Goal: Task Accomplishment & Management: Complete application form

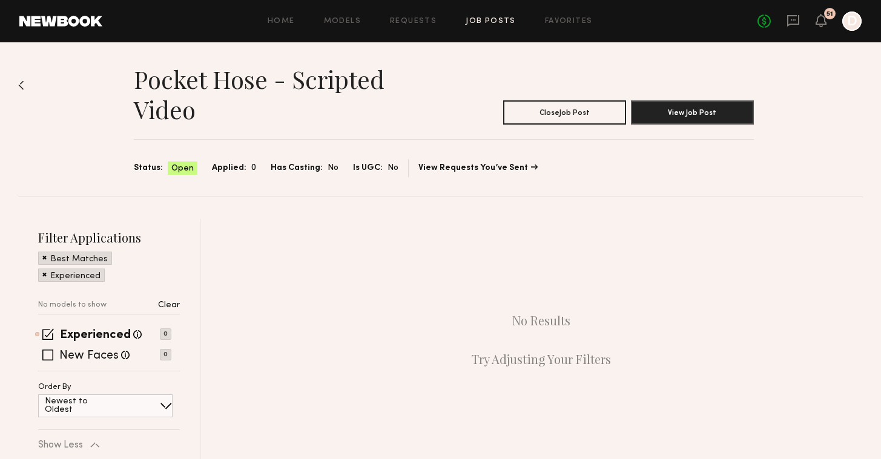
scroll to position [50, 0]
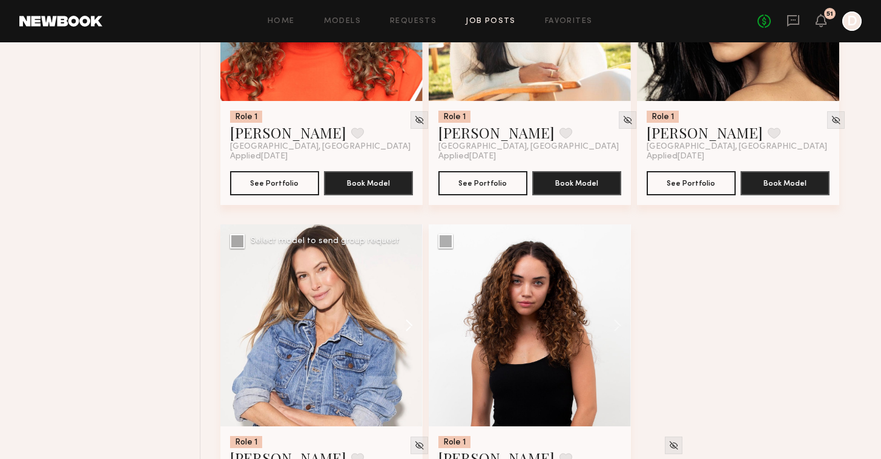
scroll to position [1062, 0]
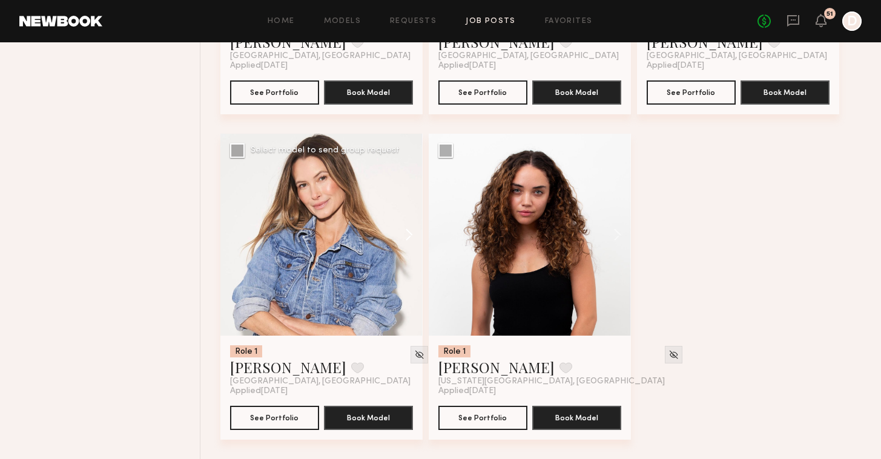
click at [397, 234] on button at bounding box center [403, 235] width 39 height 202
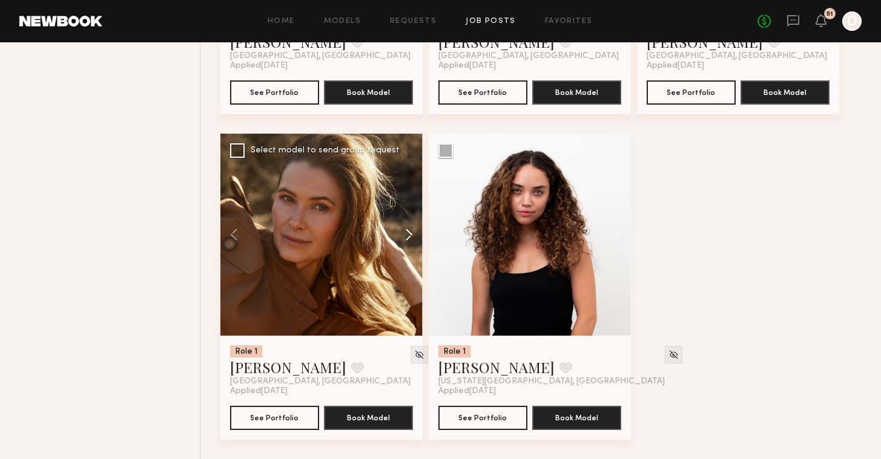
click at [403, 234] on button at bounding box center [403, 235] width 39 height 202
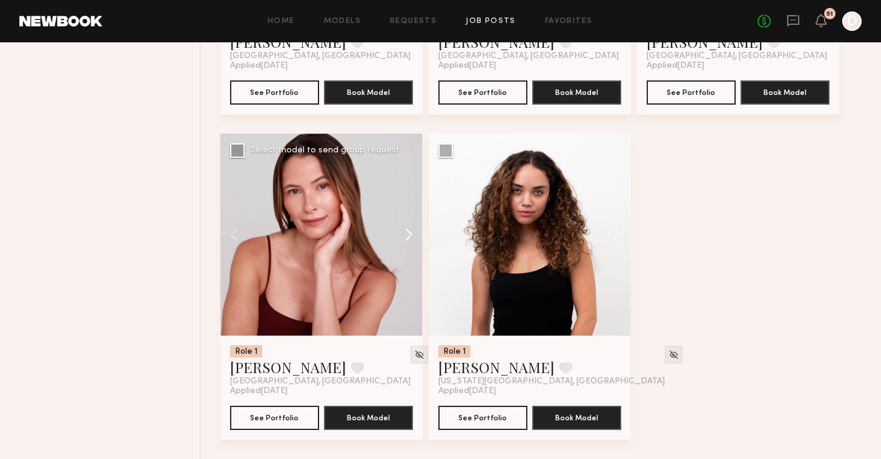
click at [403, 234] on button at bounding box center [403, 235] width 39 height 202
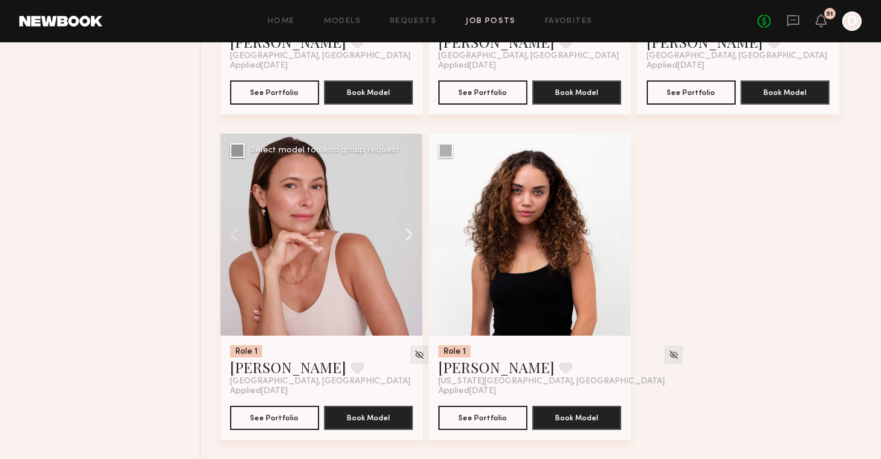
click at [403, 234] on button at bounding box center [403, 235] width 39 height 202
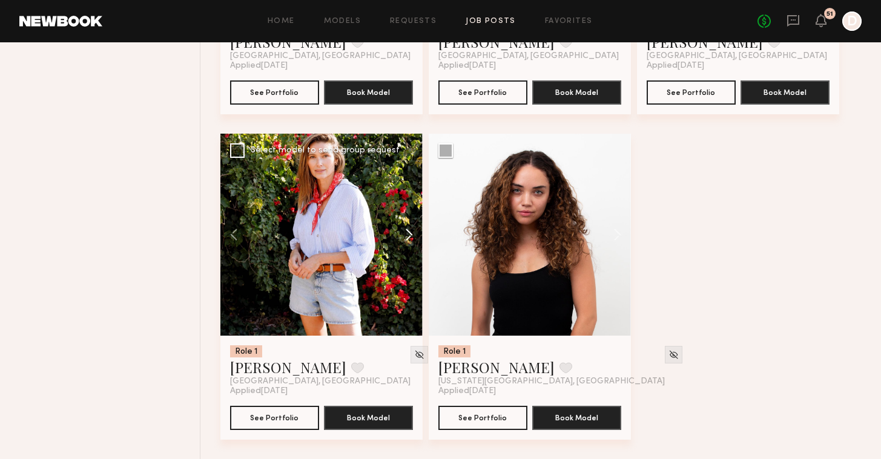
click at [403, 234] on button at bounding box center [403, 235] width 39 height 202
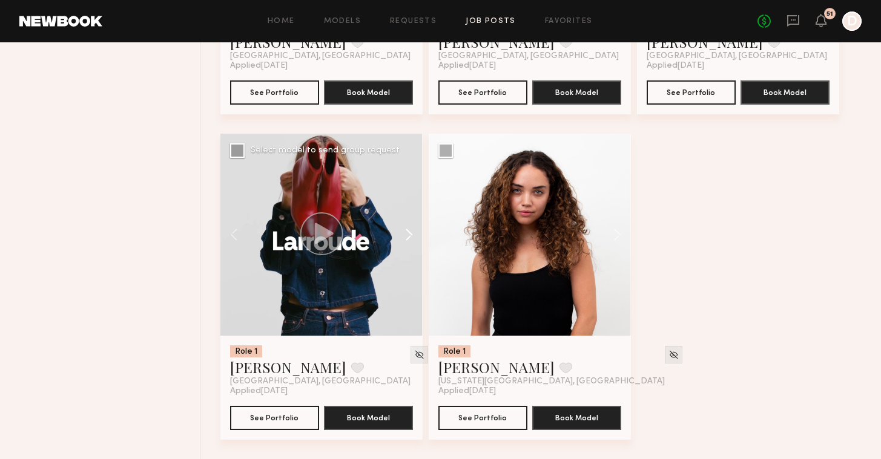
click at [403, 234] on button at bounding box center [403, 235] width 39 height 202
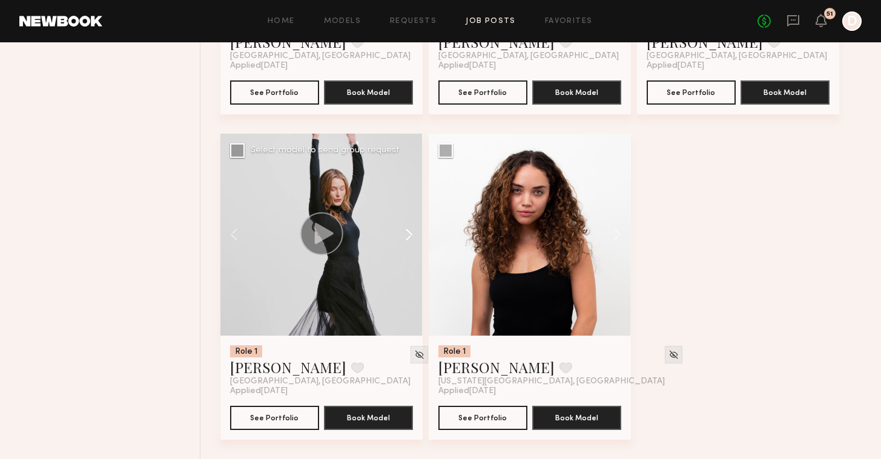
click at [403, 234] on button at bounding box center [403, 235] width 39 height 202
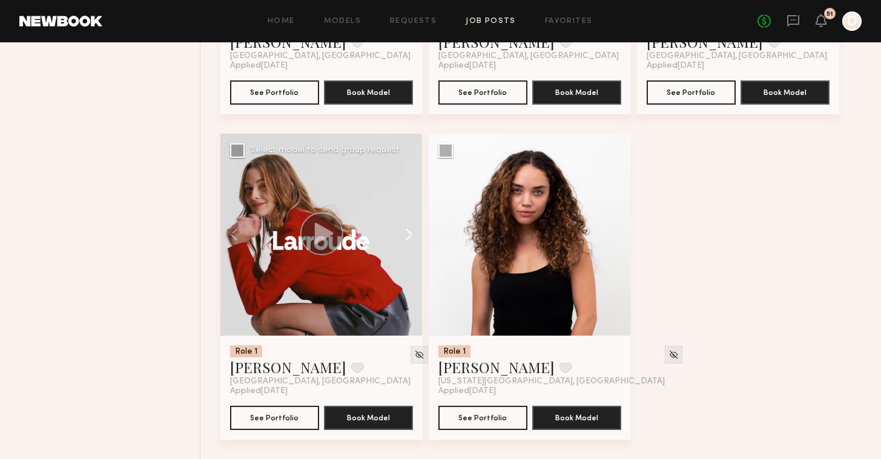
click at [403, 234] on button at bounding box center [403, 235] width 39 height 202
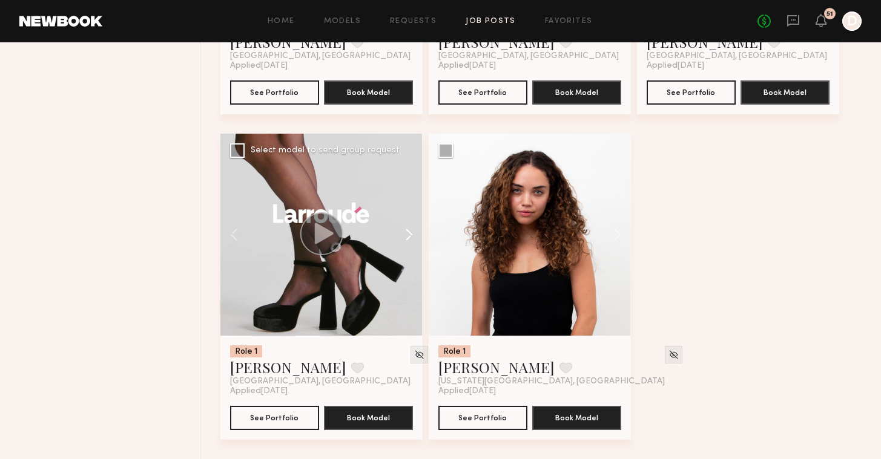
click at [412, 236] on button at bounding box center [403, 235] width 39 height 202
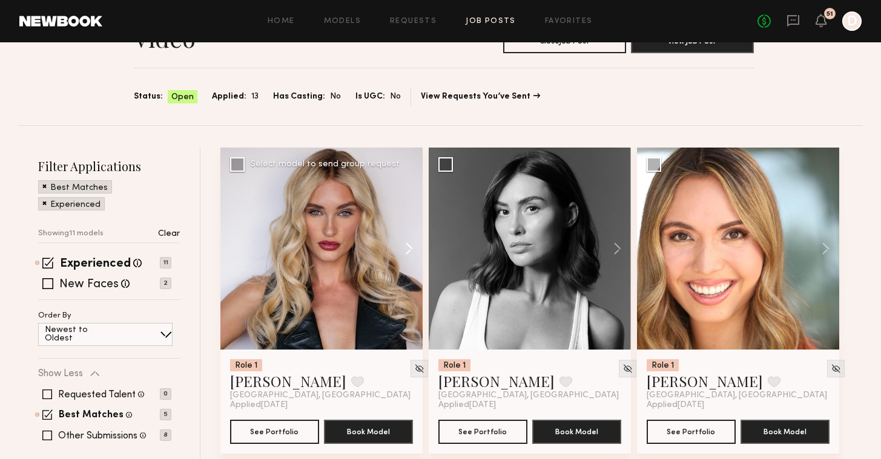
scroll to position [0, 0]
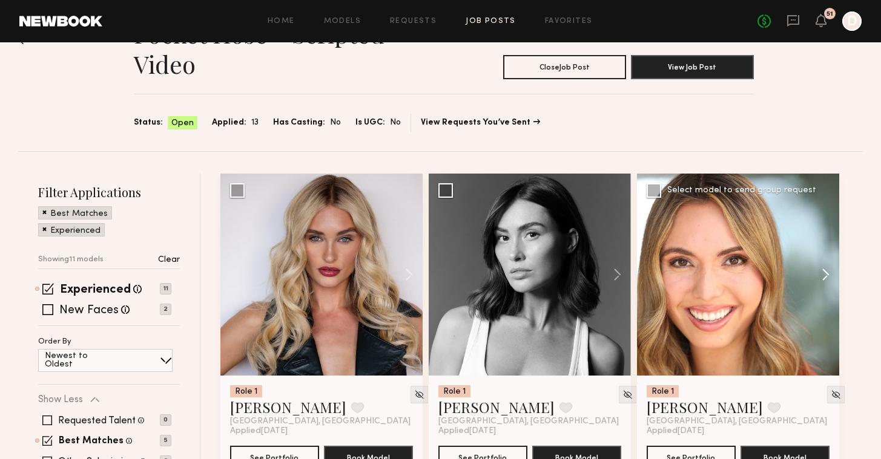
scroll to position [67, 0]
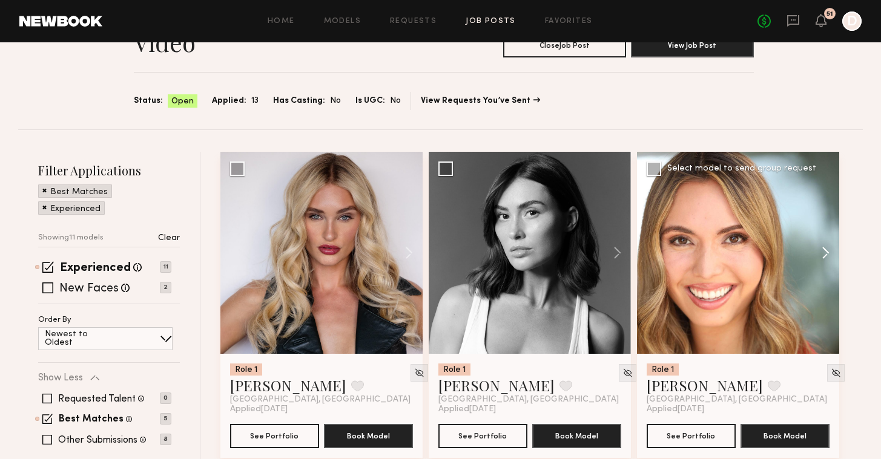
click at [825, 252] on button at bounding box center [819, 253] width 39 height 202
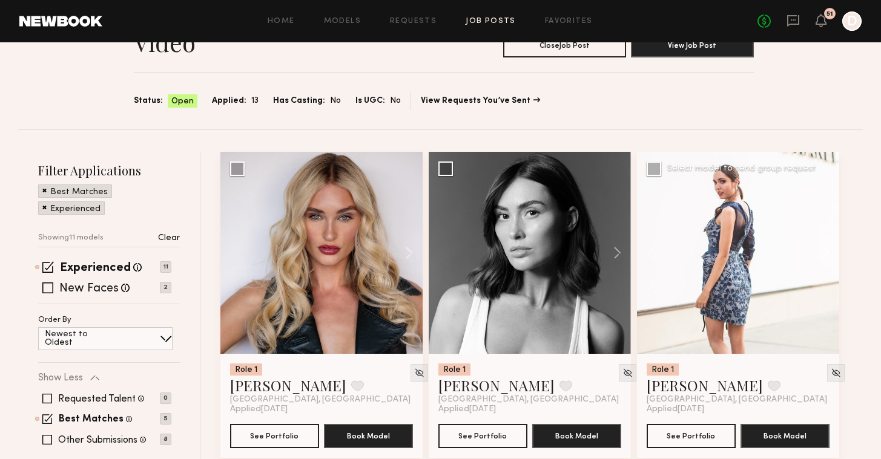
click at [825, 252] on button at bounding box center [819, 253] width 39 height 202
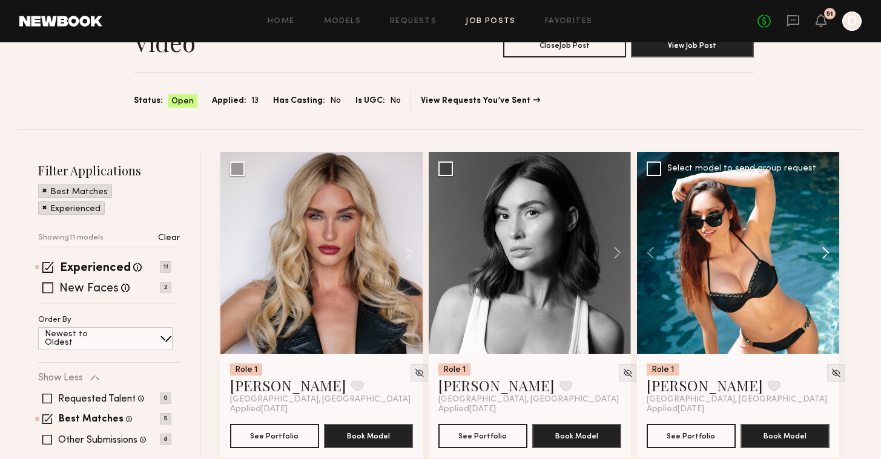
click at [825, 252] on button at bounding box center [819, 253] width 39 height 202
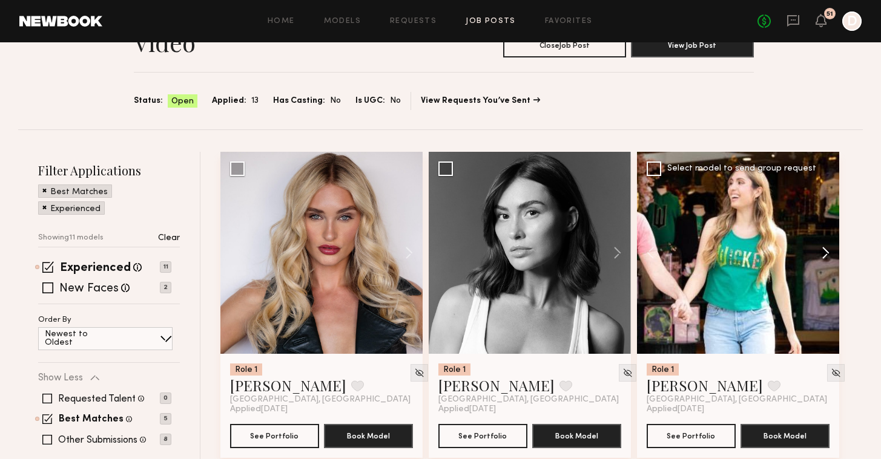
click at [825, 252] on button at bounding box center [819, 253] width 39 height 202
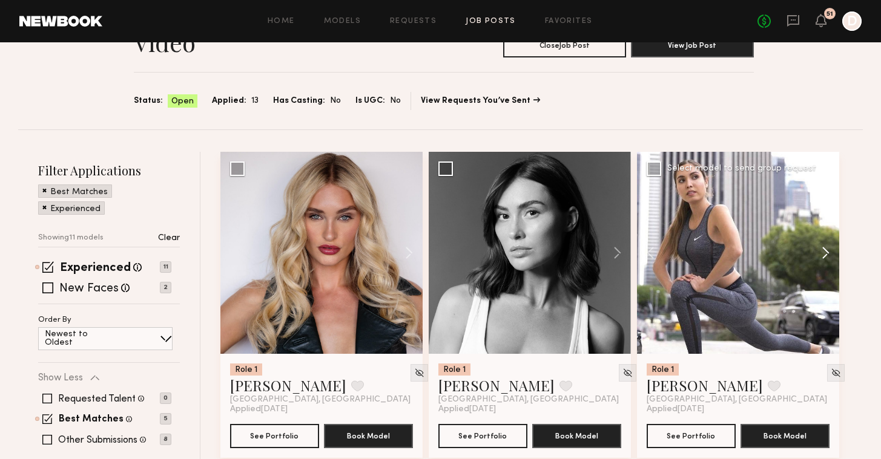
click at [825, 252] on button at bounding box center [819, 253] width 39 height 202
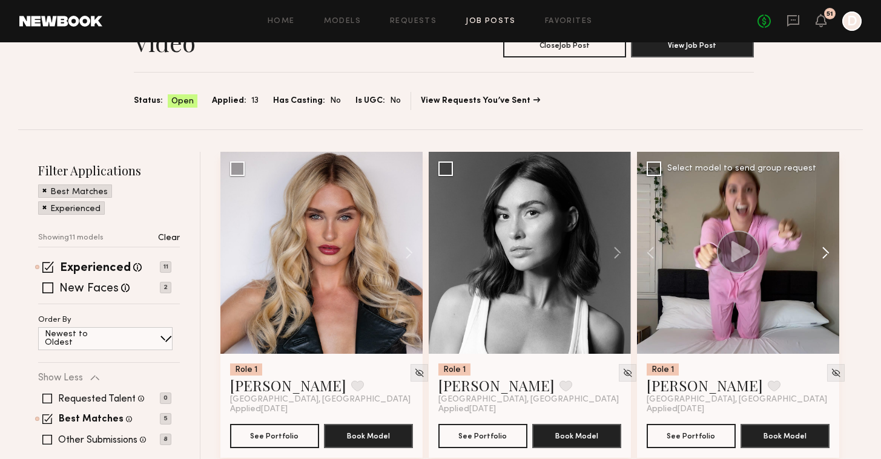
click at [825, 252] on button at bounding box center [819, 253] width 39 height 202
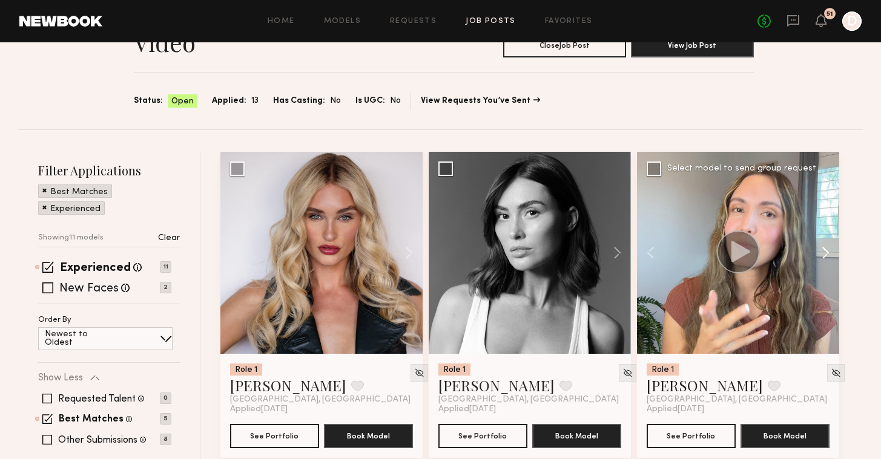
click at [825, 252] on button at bounding box center [819, 253] width 39 height 202
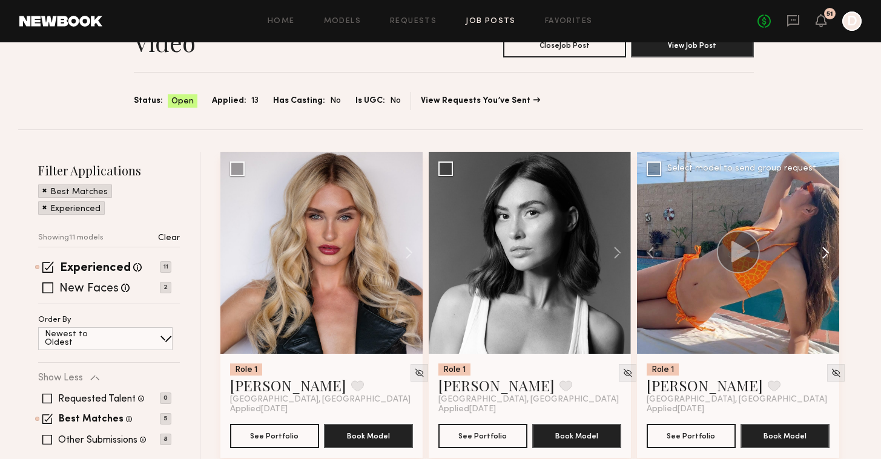
click at [825, 252] on button at bounding box center [819, 253] width 39 height 202
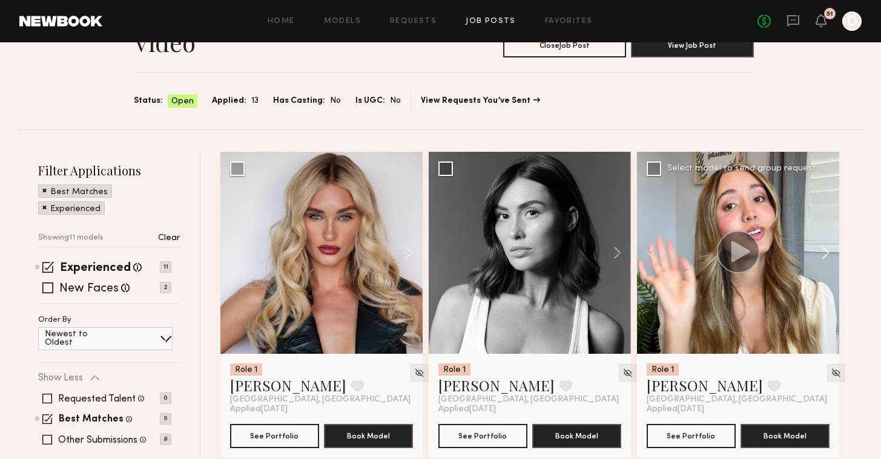
click at [825, 252] on button at bounding box center [819, 253] width 39 height 202
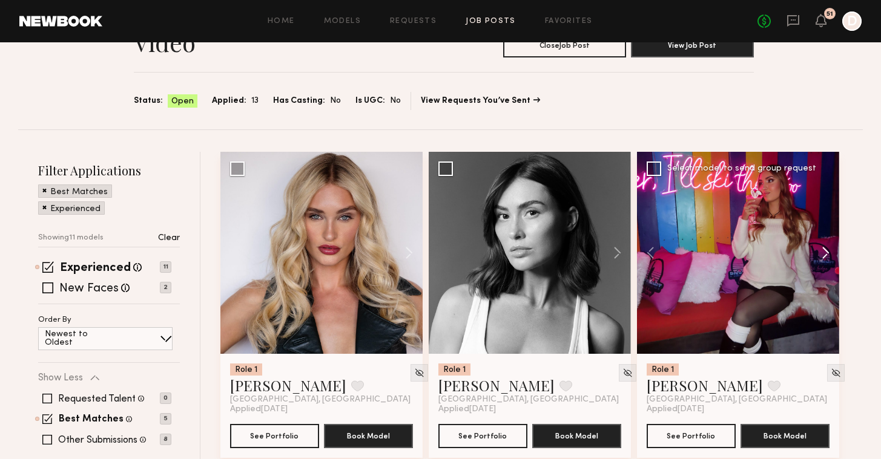
click at [825, 252] on button at bounding box center [819, 253] width 39 height 202
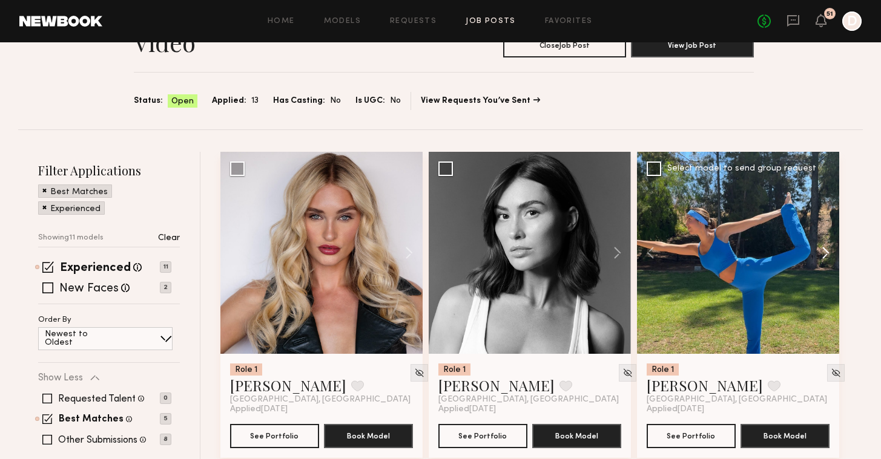
click at [825, 252] on button at bounding box center [819, 253] width 39 height 202
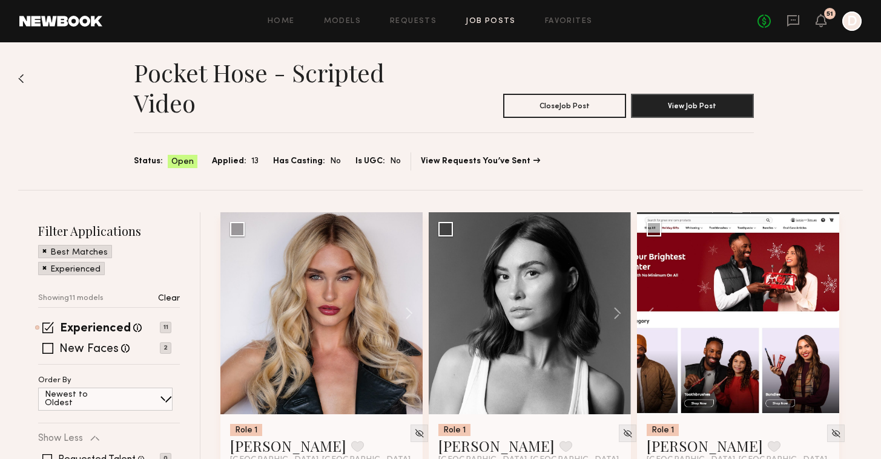
scroll to position [0, 0]
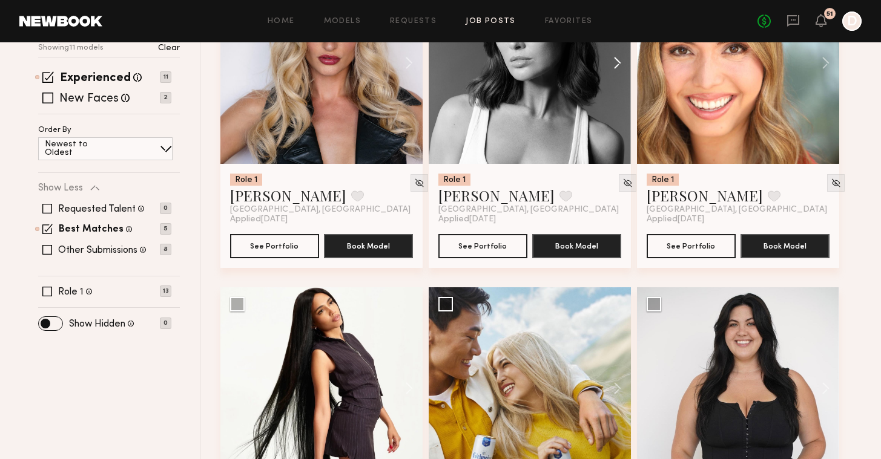
scroll to position [111, 0]
